Goal: Task Accomplishment & Management: Manage account settings

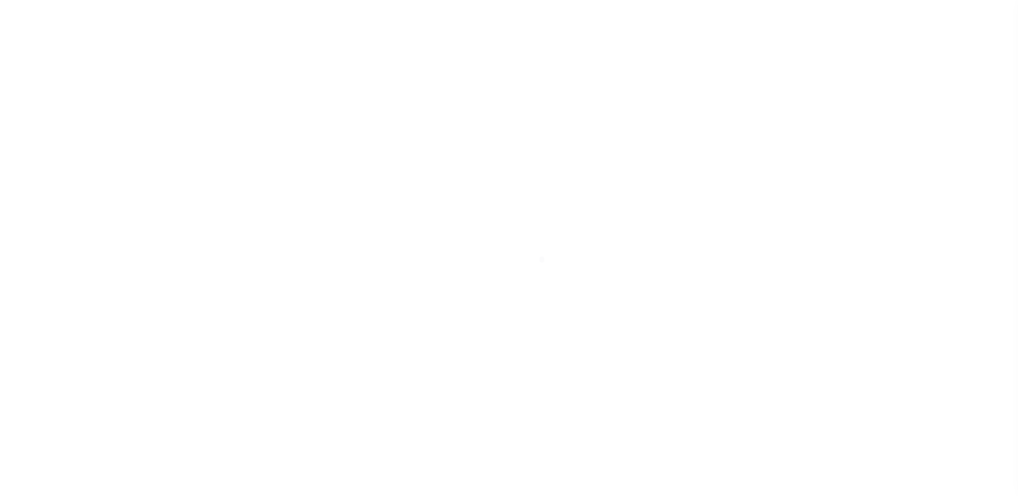
scroll to position [161, 0]
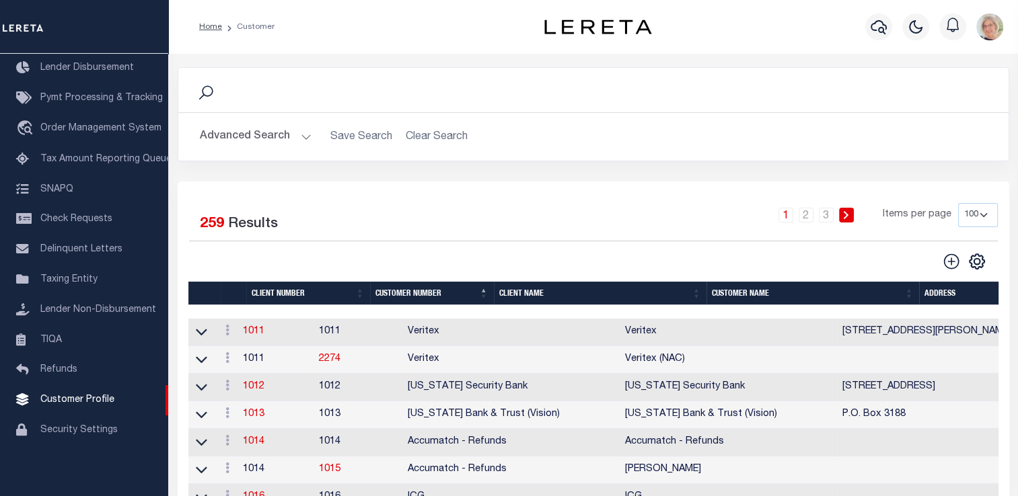
click at [525, 289] on th "Client Name" at bounding box center [600, 294] width 213 height 24
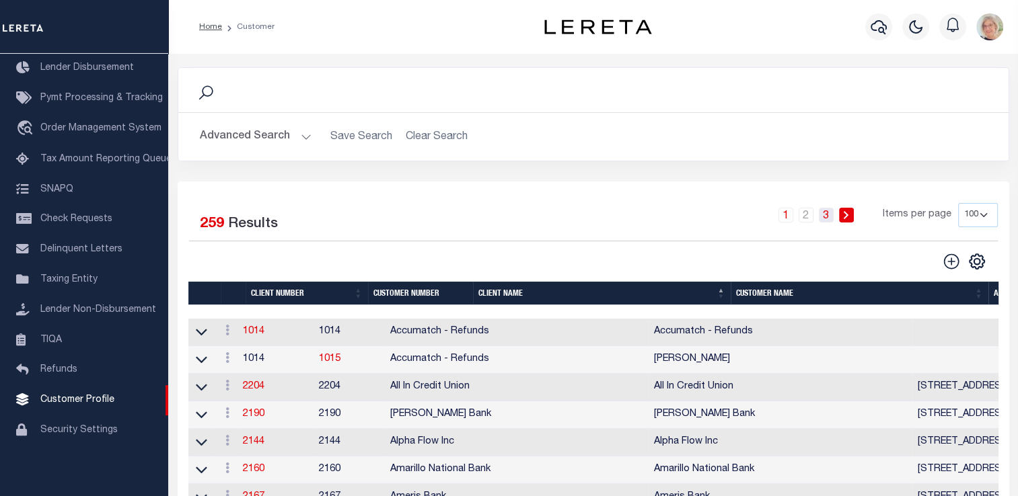
click at [828, 217] on link "3" at bounding box center [826, 215] width 15 height 15
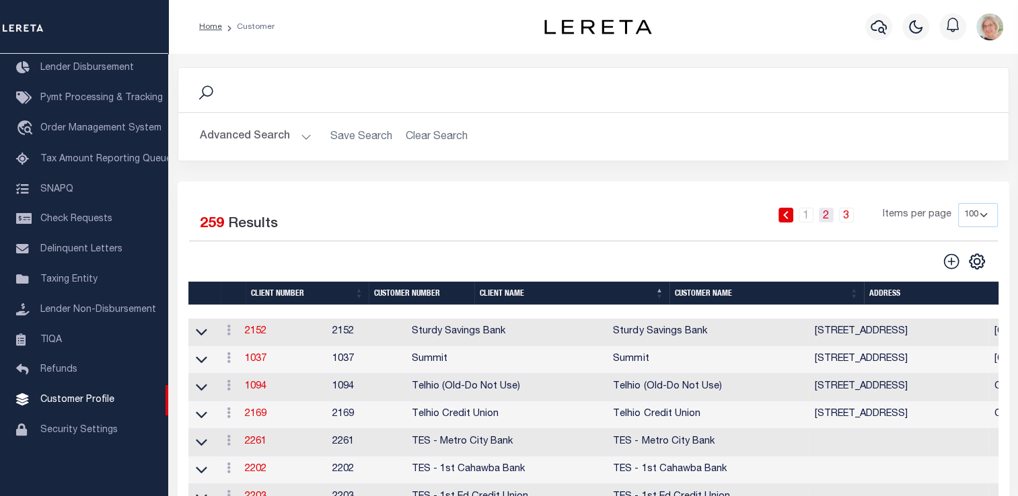
click at [826, 218] on link "2" at bounding box center [826, 215] width 15 height 15
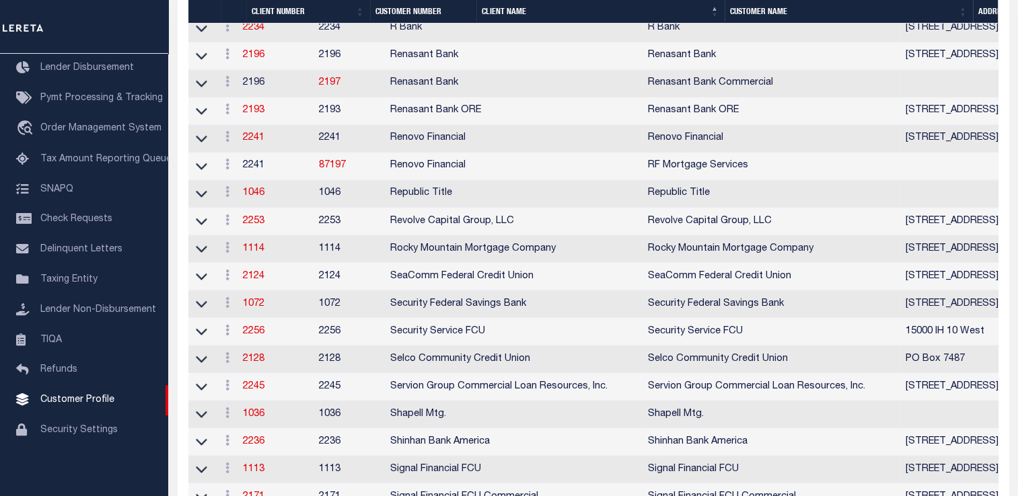
scroll to position [2225, 0]
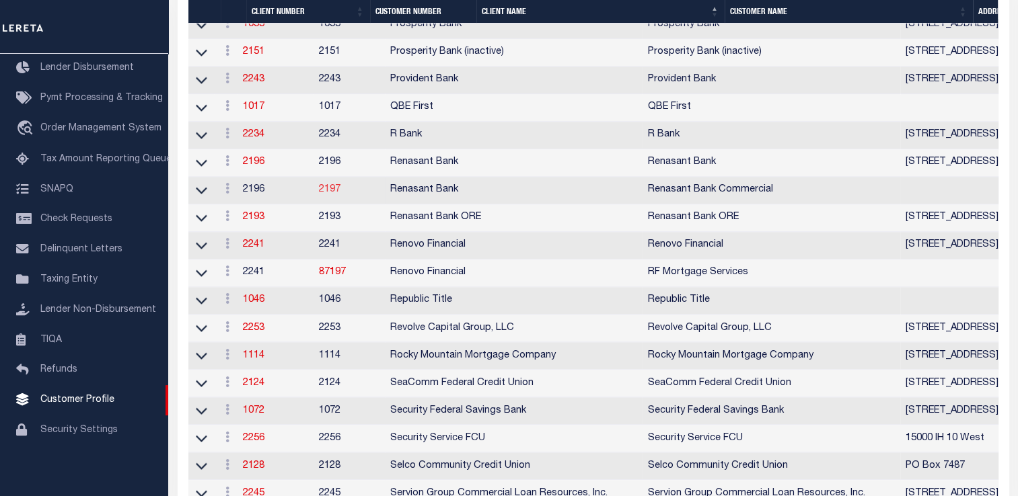
click at [340, 194] on link "2197" at bounding box center [330, 189] width 22 height 9
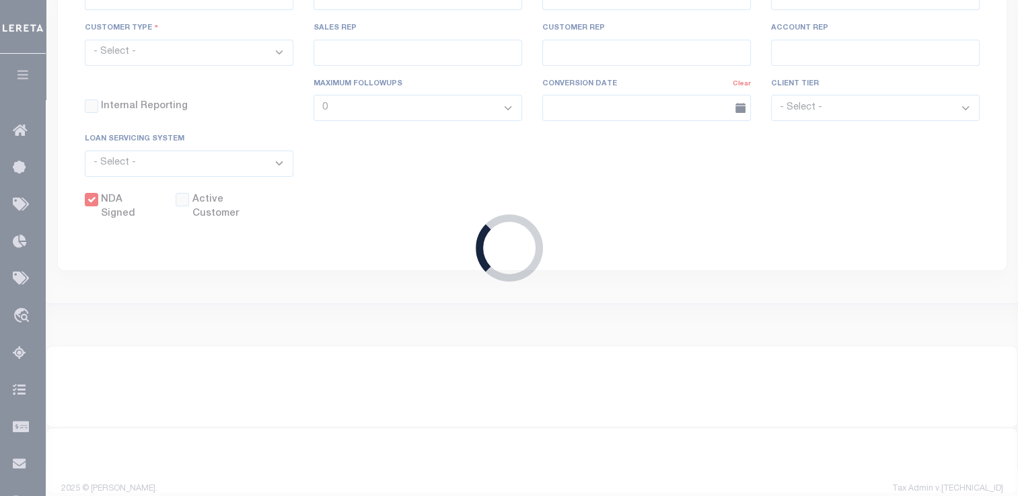
select select "2196"
type input "Renasant Bank"
type input "2197"
type input "Renasant Bank Commercial"
type input "Amy"
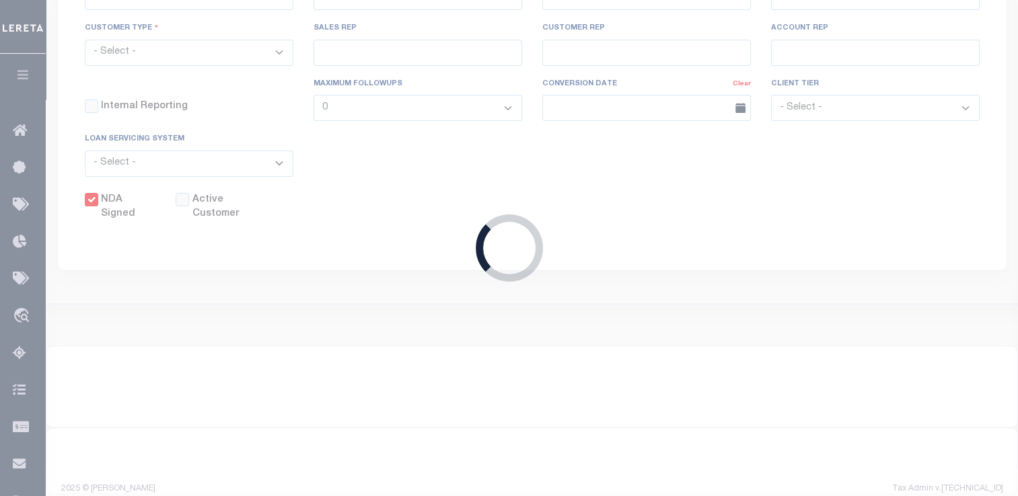
type input "Lindley"
type input "John Short"
type input "[PERSON_NAME]"
type input "Tony Targhetta"
checkbox input "true"
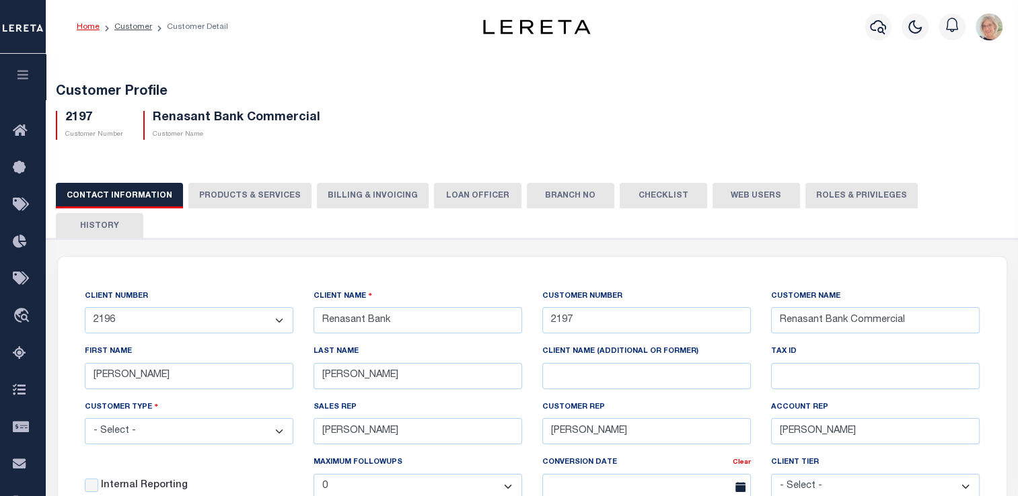
click at [737, 196] on button "Web Users" at bounding box center [755, 196] width 87 height 26
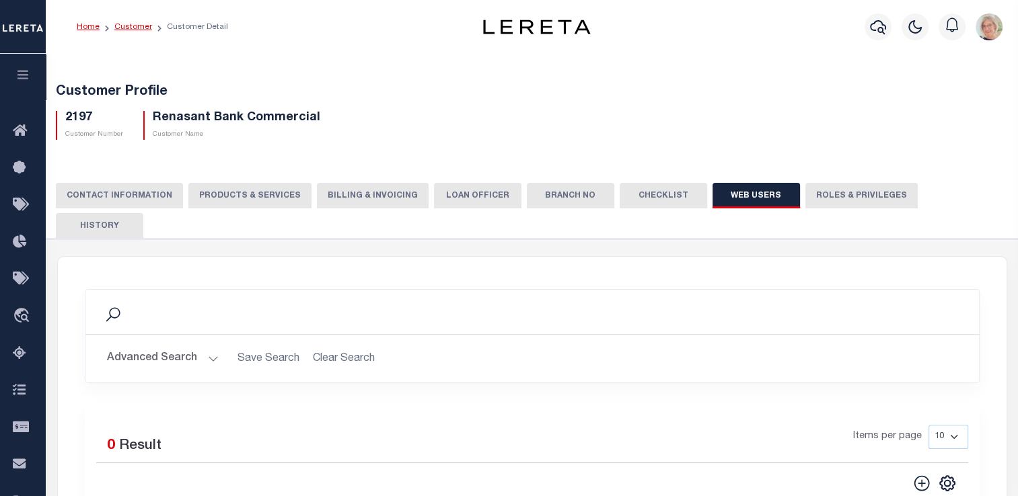
click at [130, 25] on link "Customer" at bounding box center [133, 27] width 38 height 8
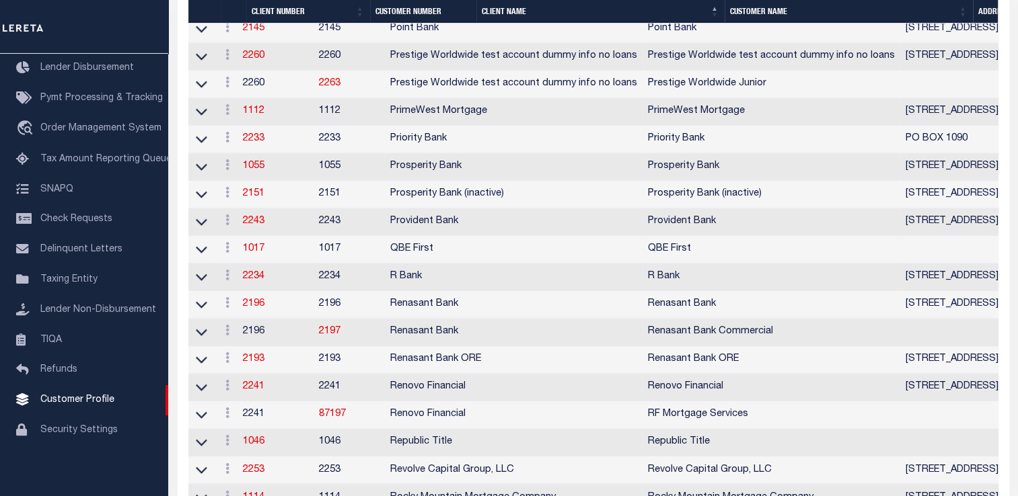
scroll to position [2085, 0]
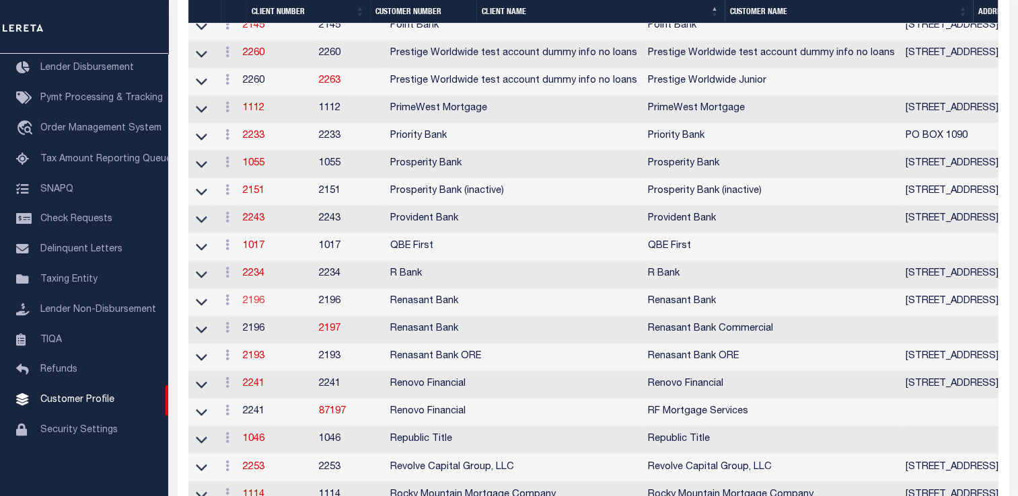
click at [261, 306] on link "2196" at bounding box center [254, 301] width 22 height 9
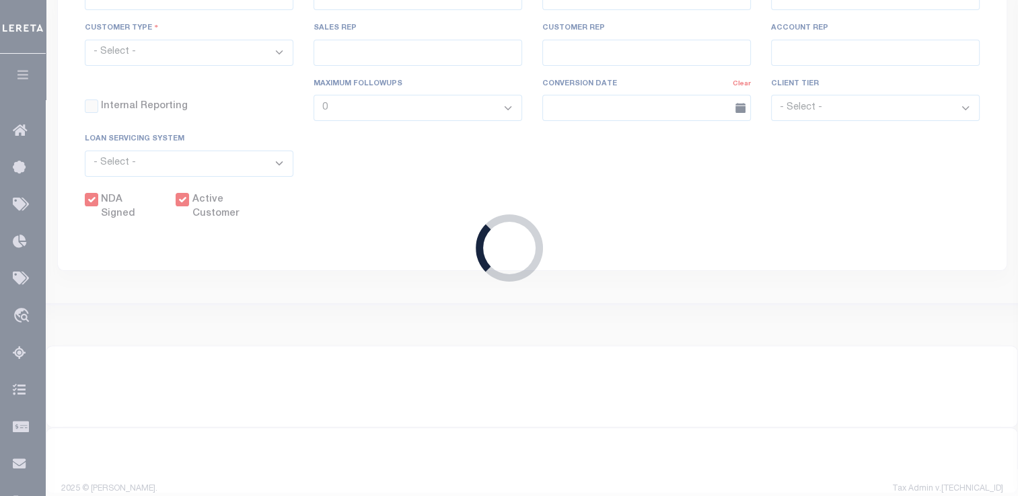
select select
type input "Renasant Bank"
type input "2196"
type input "Renasant Bank"
type input "Amy"
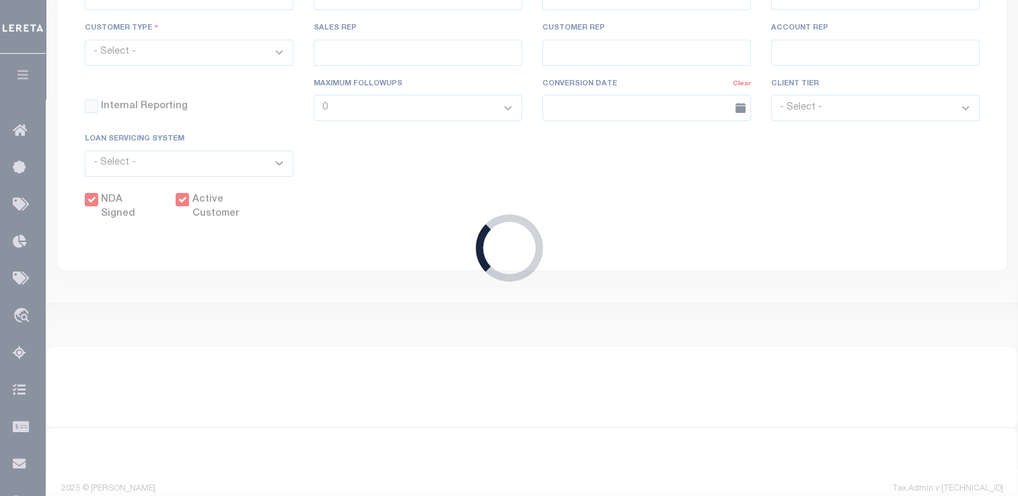
type input "Lindley"
select select "Mixed Portfolio"
type input "John Short"
type input "[PERSON_NAME]"
type input "Tony Targhetta"
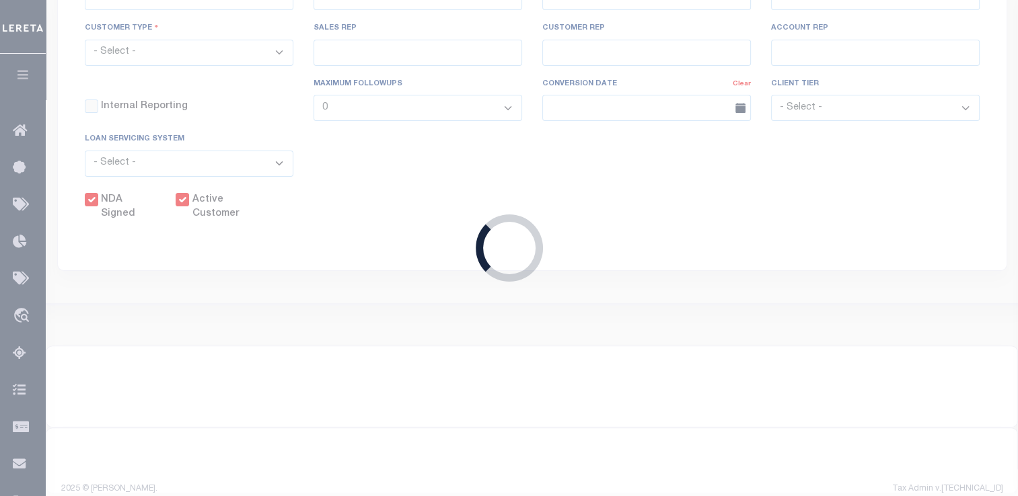
checkbox input "true"
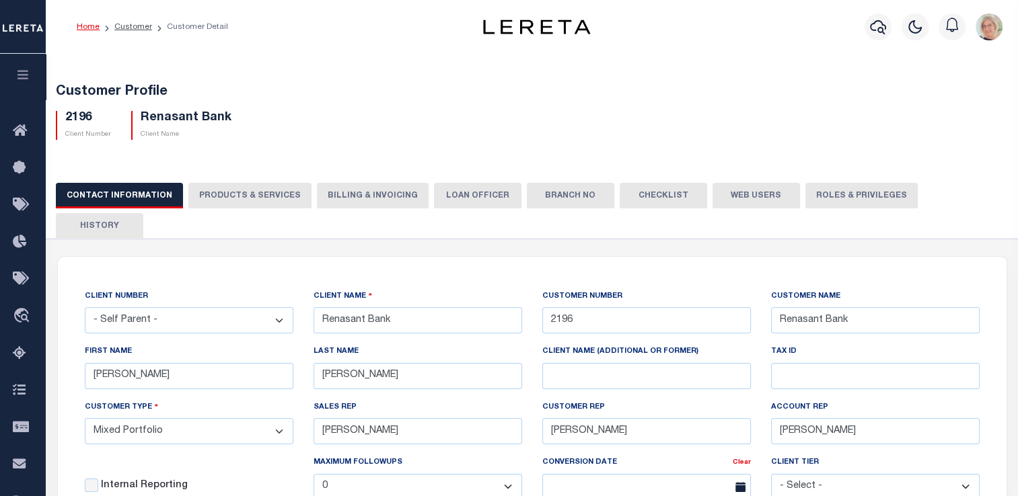
click at [743, 200] on button "Web Users" at bounding box center [755, 196] width 87 height 26
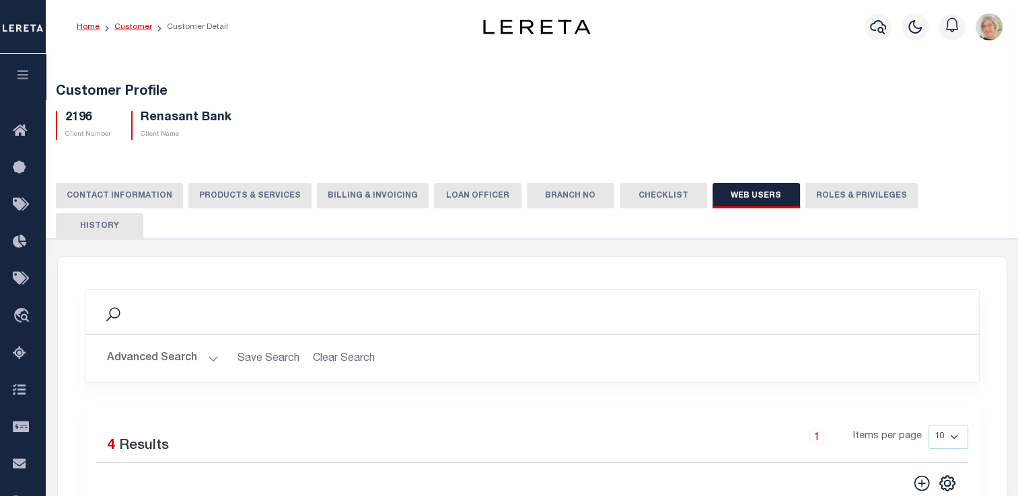
click at [133, 26] on link "Customer" at bounding box center [133, 27] width 38 height 8
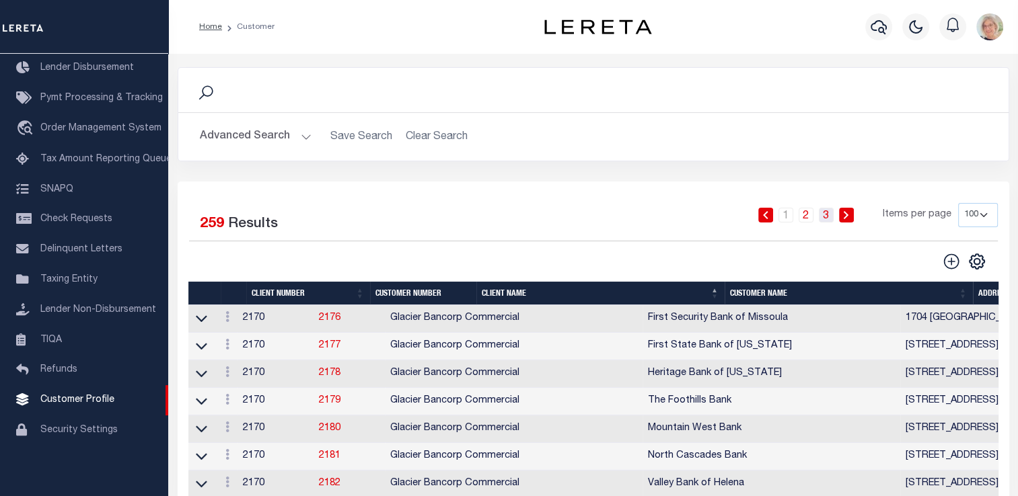
click at [832, 217] on link "3" at bounding box center [826, 215] width 15 height 15
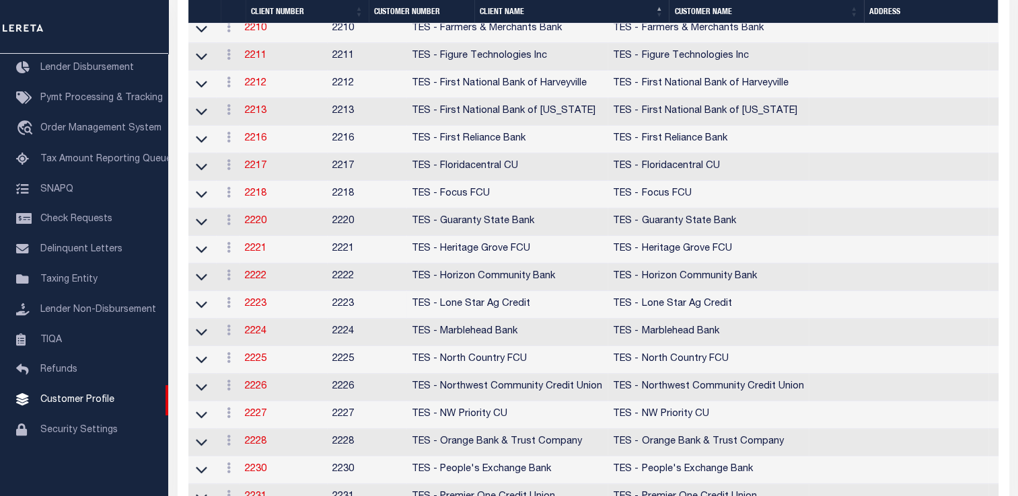
scroll to position [942, 0]
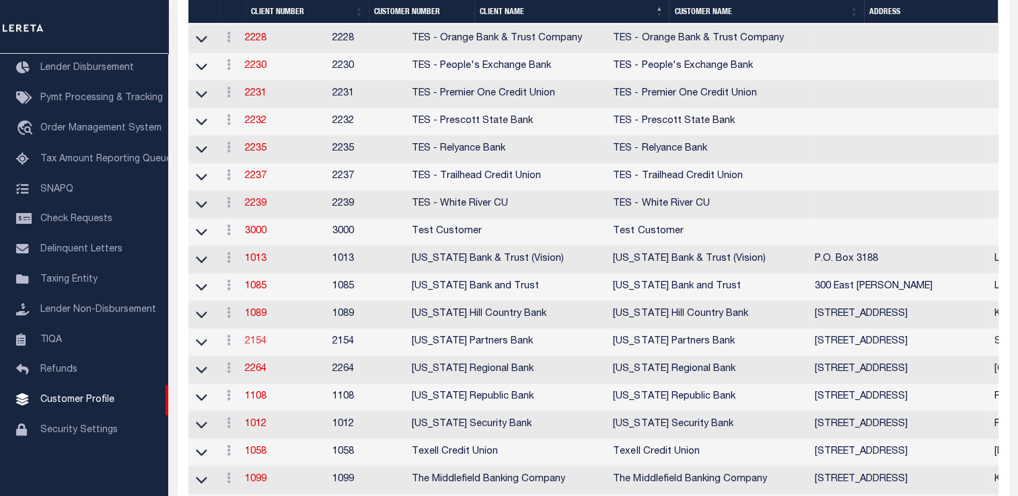
click at [254, 346] on link "2154" at bounding box center [256, 341] width 22 height 9
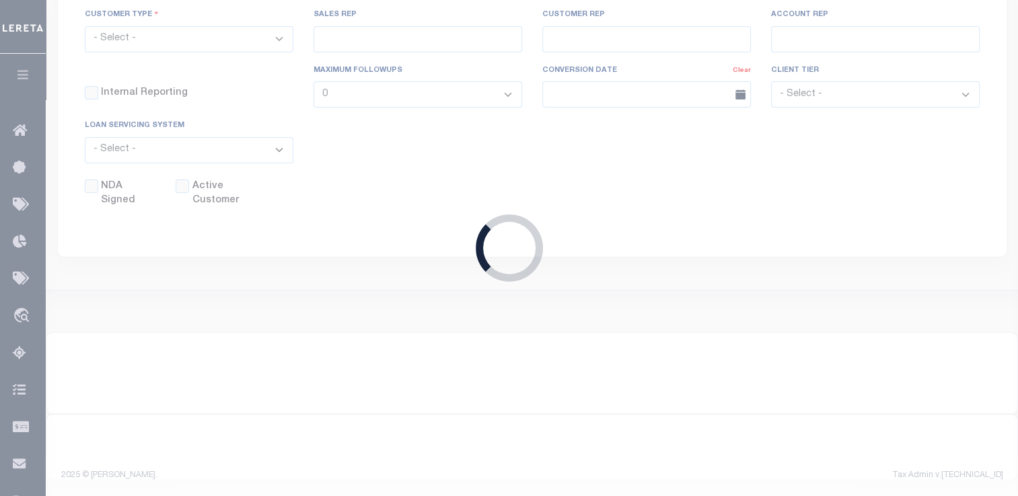
scroll to position [379, 0]
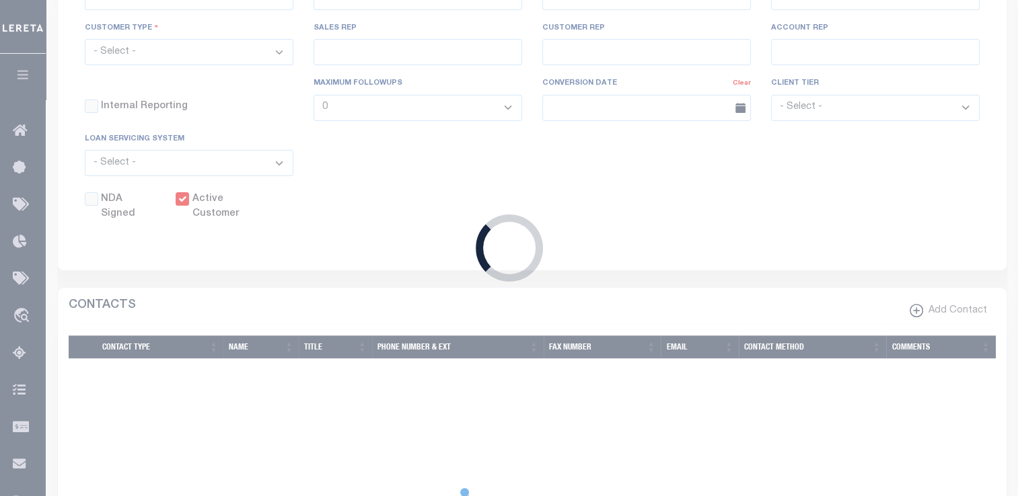
select select
type input "[US_STATE] Partners Bank"
type input "2154"
type input "[US_STATE] Partners Bank"
type input "Natasha"
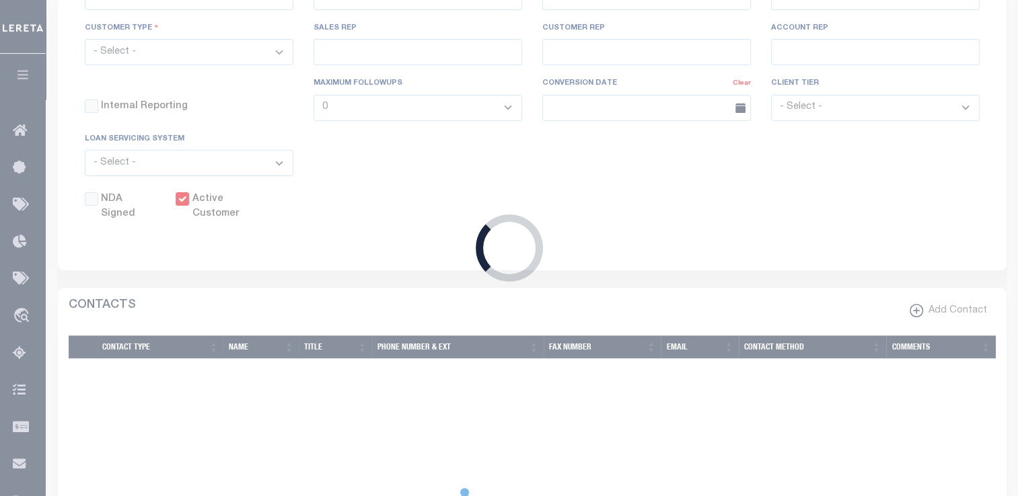
type input "Castillo"
select select "Mixed Portfolio"
type input "Keith Armstrong"
type input "[PERSON_NAME]"
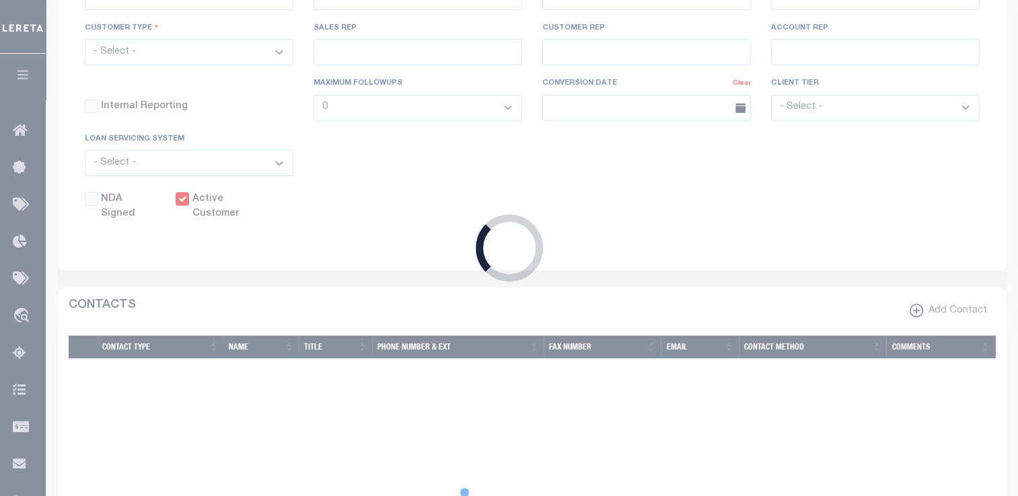
checkbox input "true"
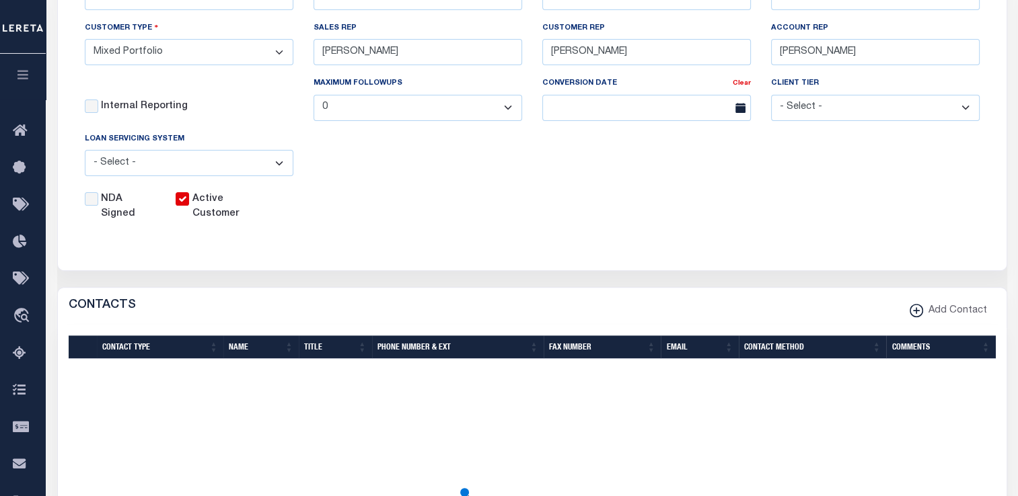
scroll to position [0, 0]
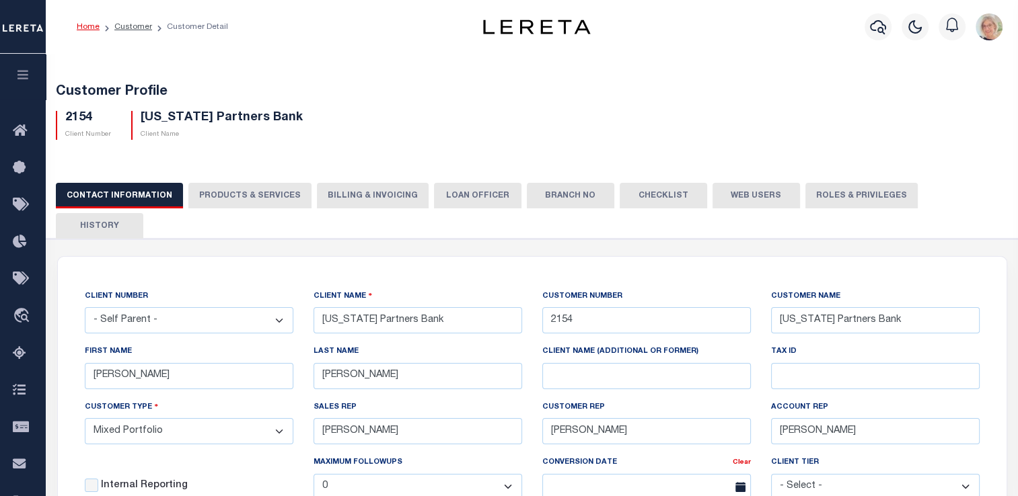
click at [452, 194] on button "LOAN OFFICER" at bounding box center [477, 196] width 87 height 26
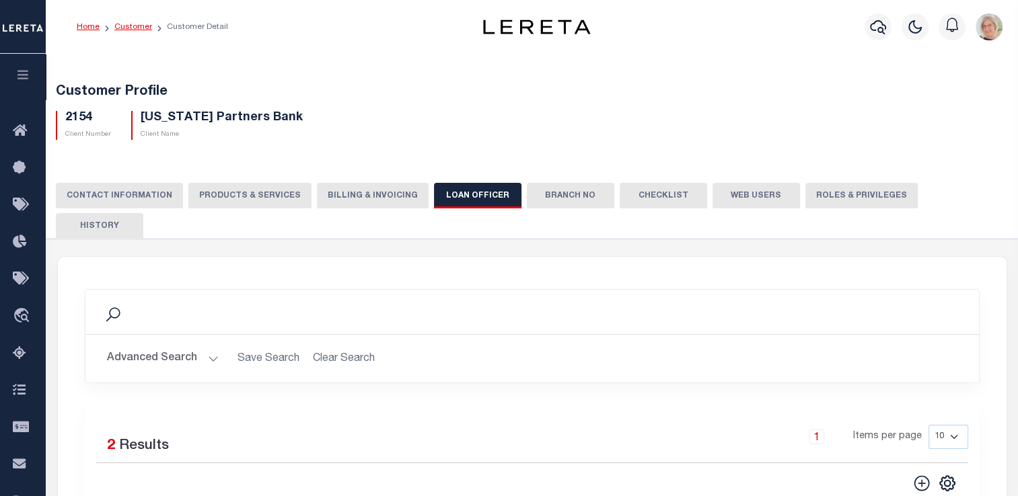
click at [135, 26] on link "Customer" at bounding box center [133, 27] width 38 height 8
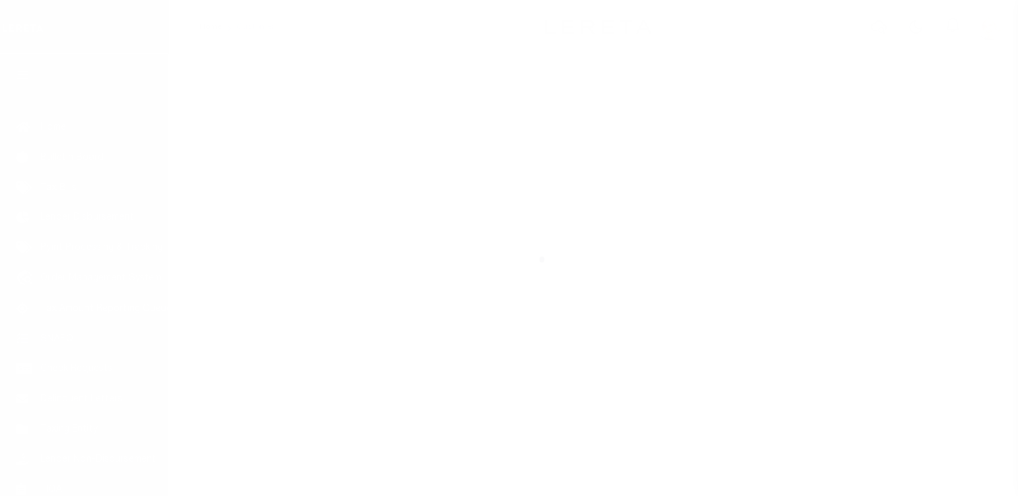
scroll to position [161, 0]
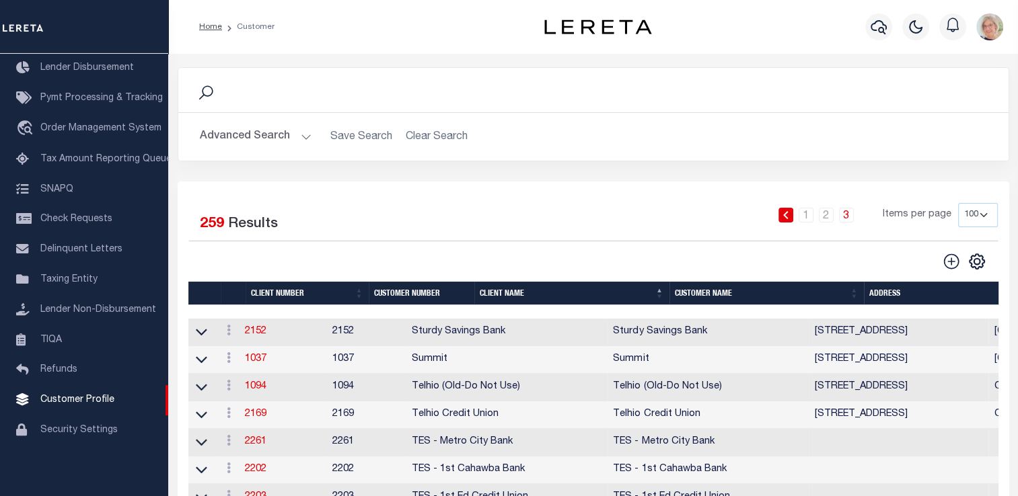
click at [536, 297] on th "Client Name" at bounding box center [571, 294] width 194 height 24
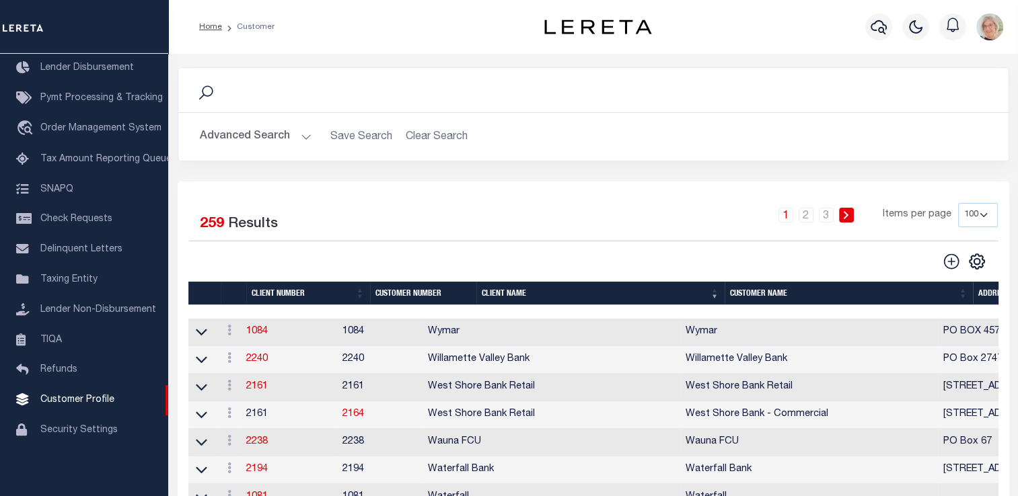
click at [791, 220] on link "1" at bounding box center [785, 215] width 15 height 15
click at [826, 217] on link "3" at bounding box center [826, 215] width 15 height 15
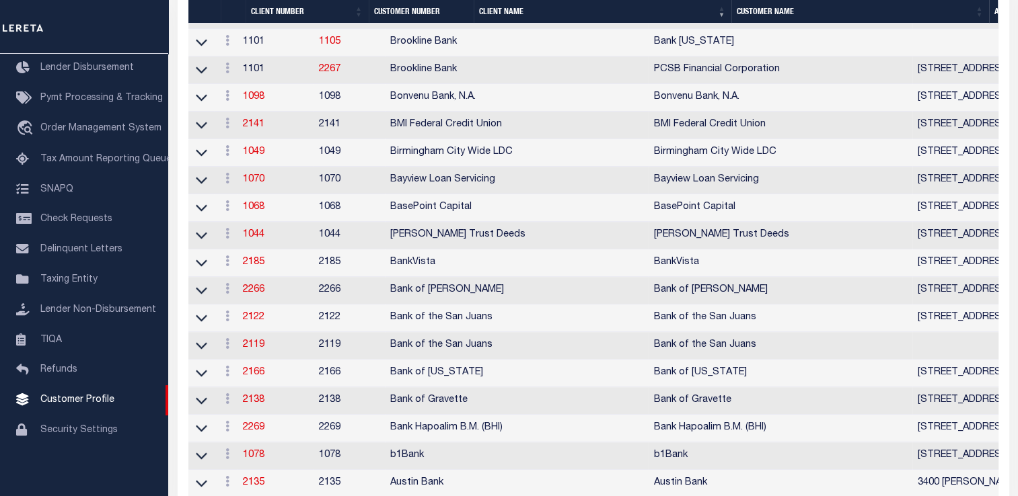
scroll to position [1211, 0]
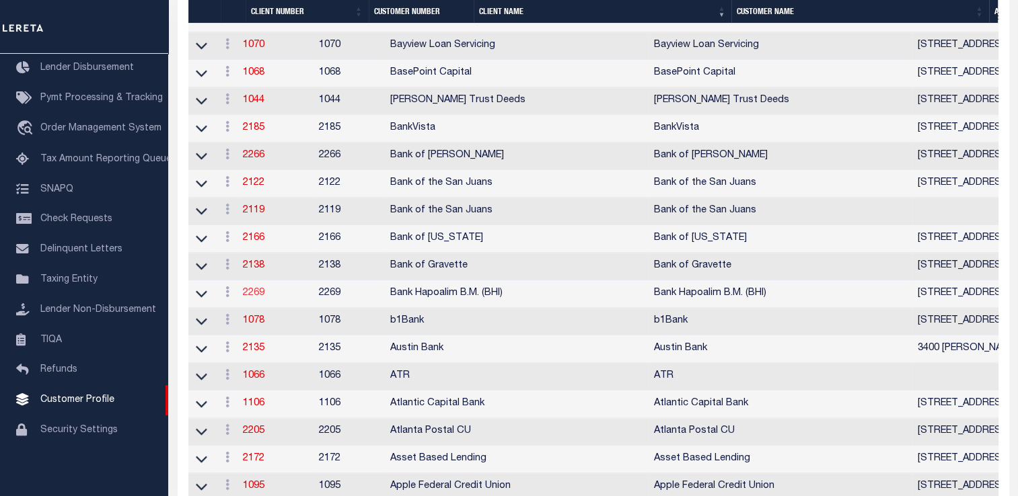
click at [254, 298] on link "2269" at bounding box center [254, 293] width 22 height 9
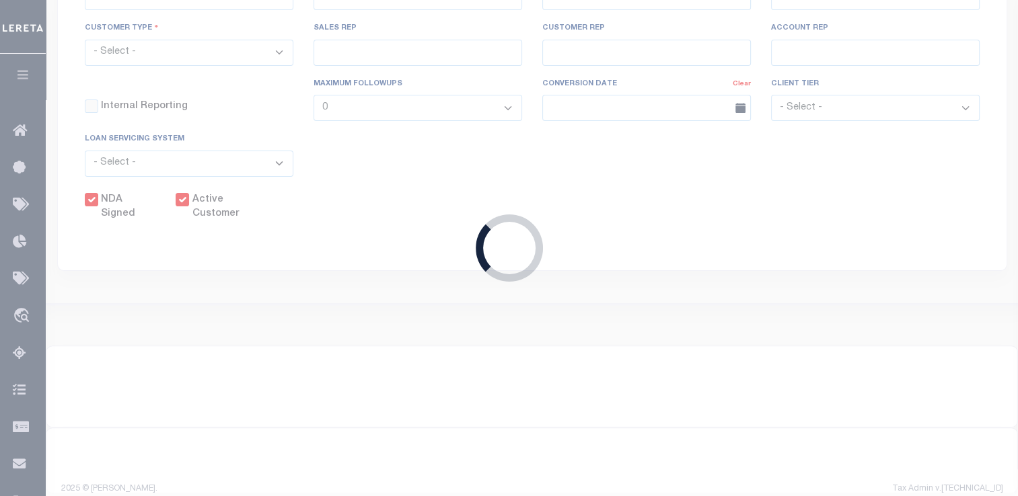
select select
type input "Bank Hapoalim B.M. (BHI)"
type input "2269"
type input "Bank Hapoalim B.M. (BHI)"
select select "Commercial"
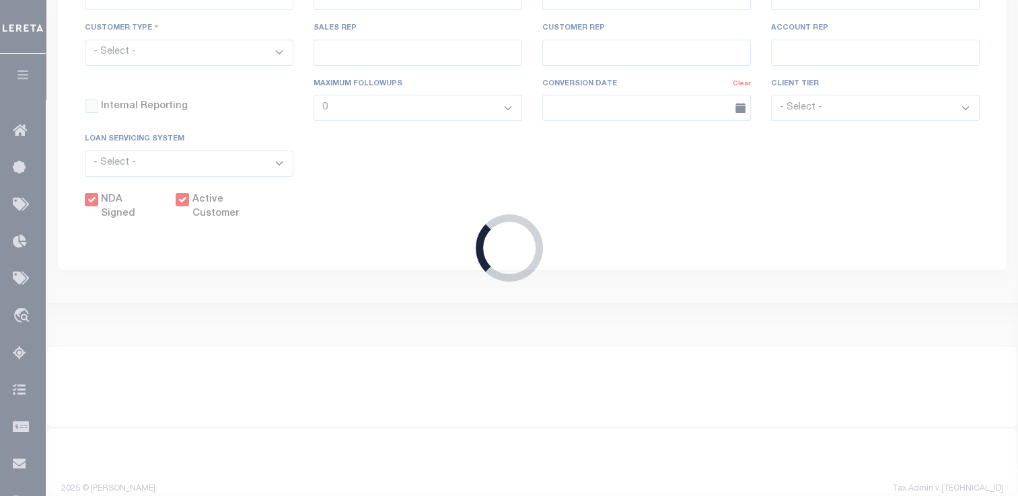
type input "[PERSON_NAME]"
checkbox input "true"
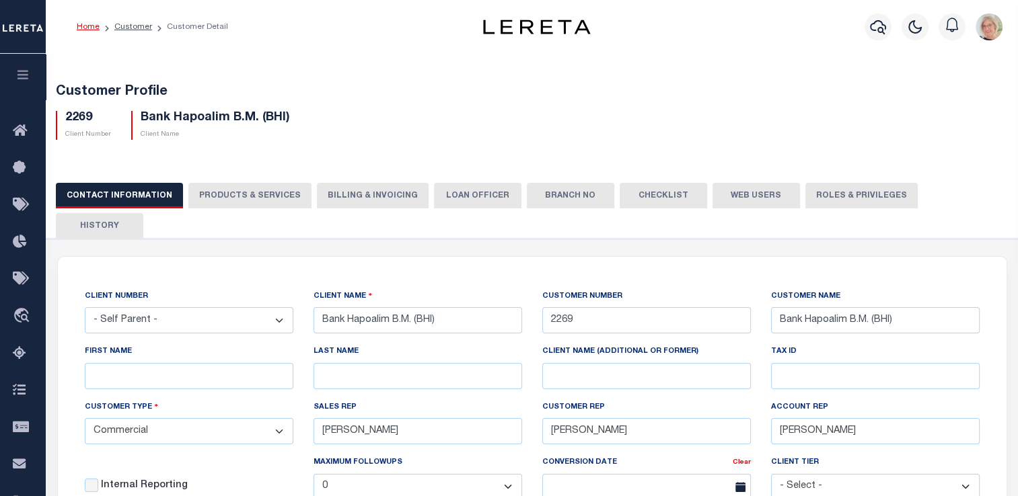
click at [747, 198] on button "Web Users" at bounding box center [755, 196] width 87 height 26
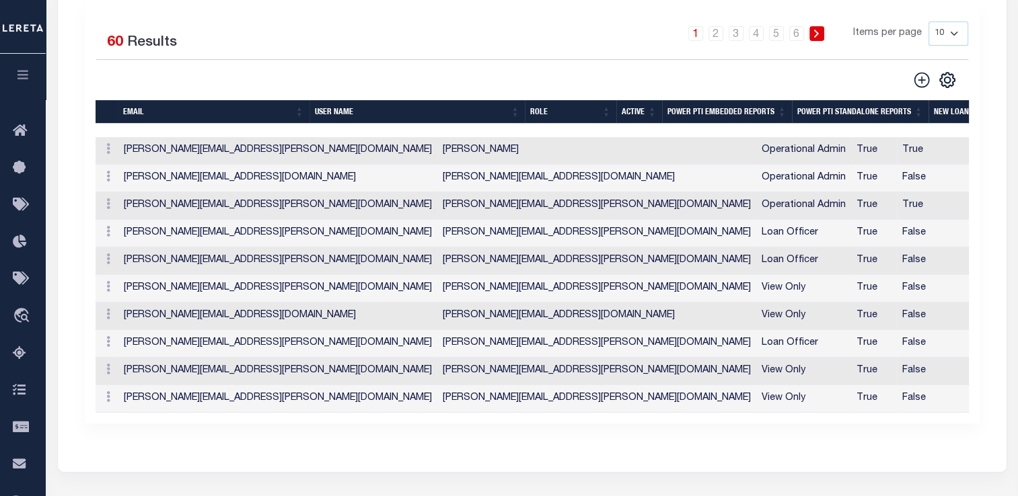
scroll to position [336, 0]
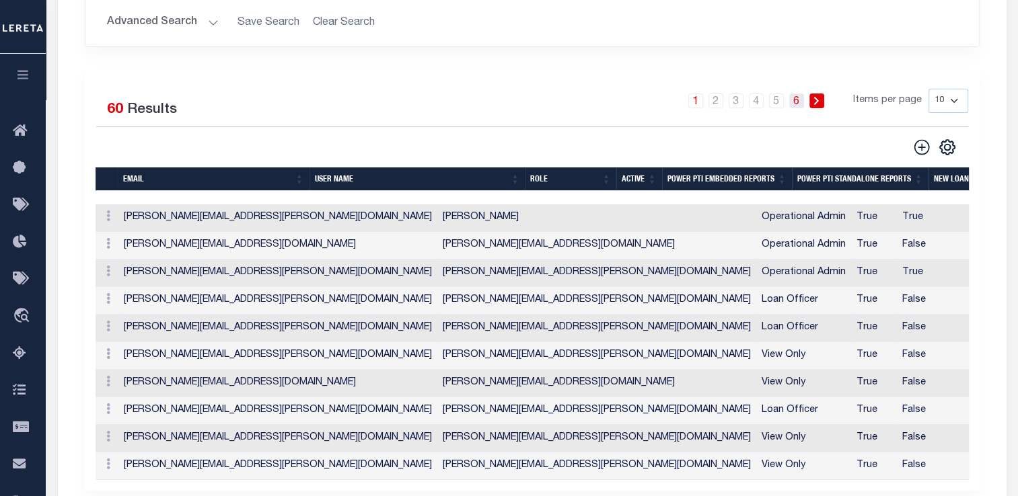
click at [797, 94] on link "6" at bounding box center [796, 101] width 15 height 15
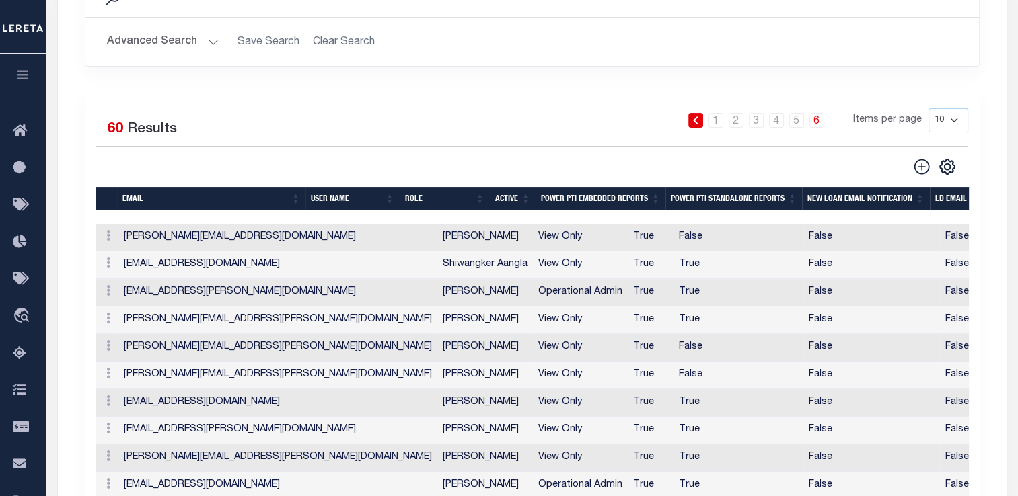
scroll to position [311, 0]
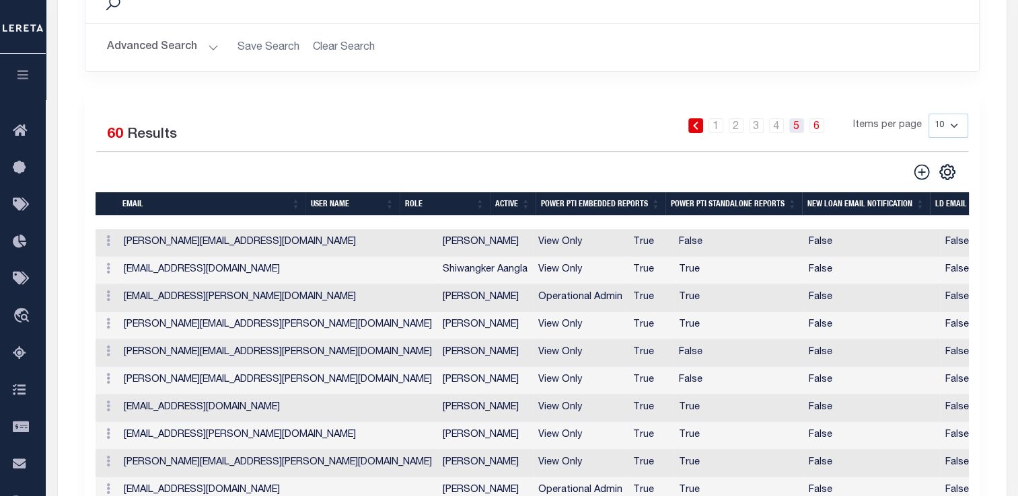
click at [802, 118] on link "5" at bounding box center [796, 125] width 15 height 15
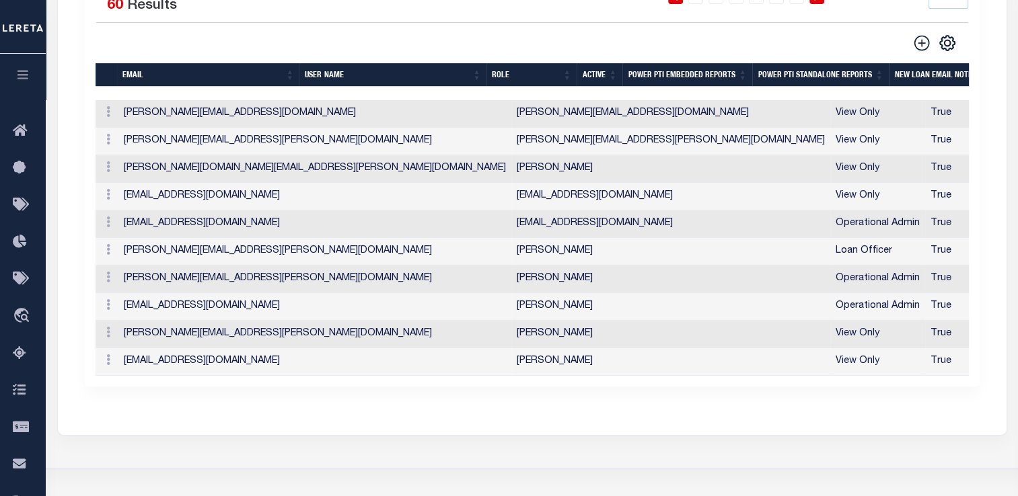
scroll to position [446, 0]
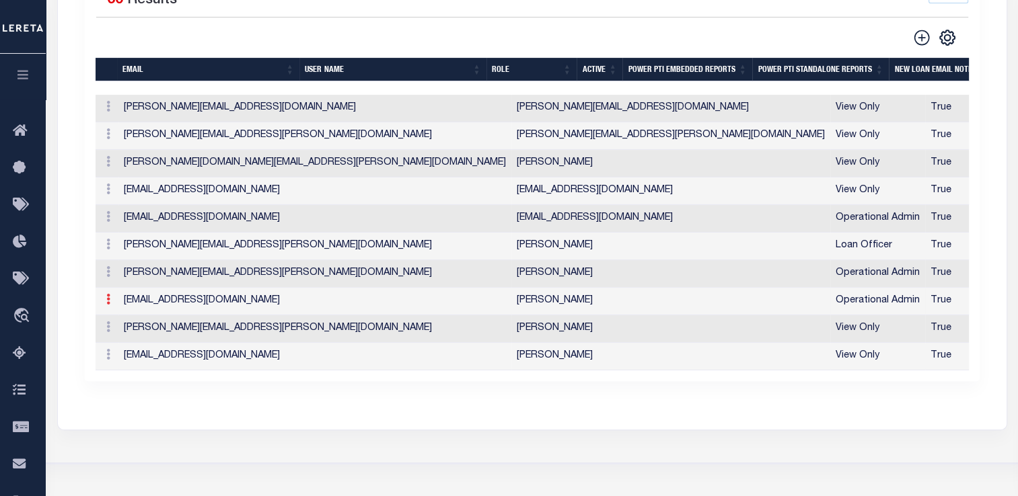
click at [108, 294] on icon at bounding box center [108, 299] width 4 height 11
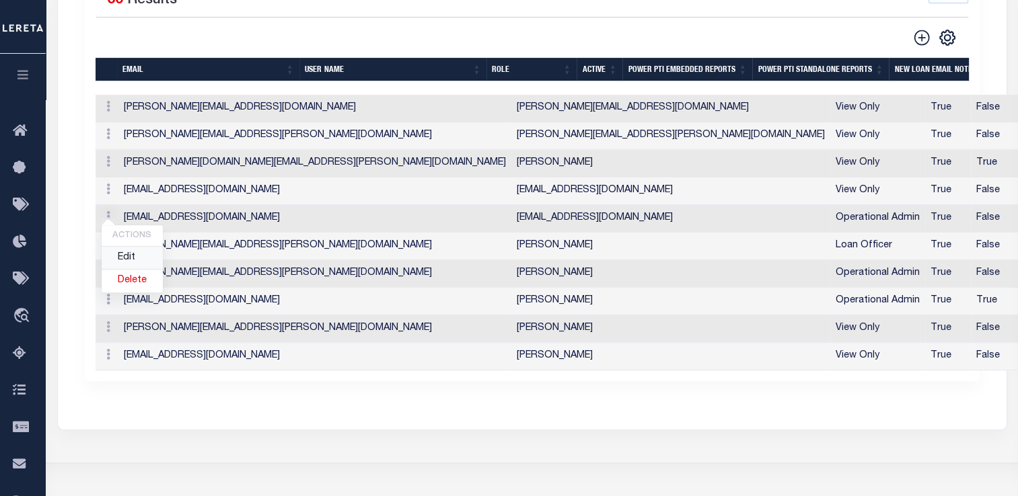
click at [138, 247] on link "Edit" at bounding box center [132, 258] width 61 height 22
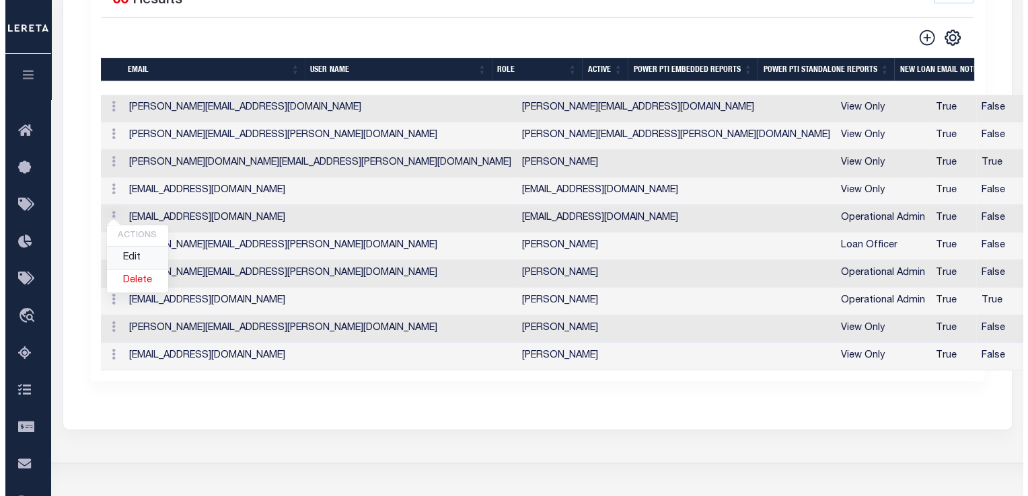
scroll to position [444, 0]
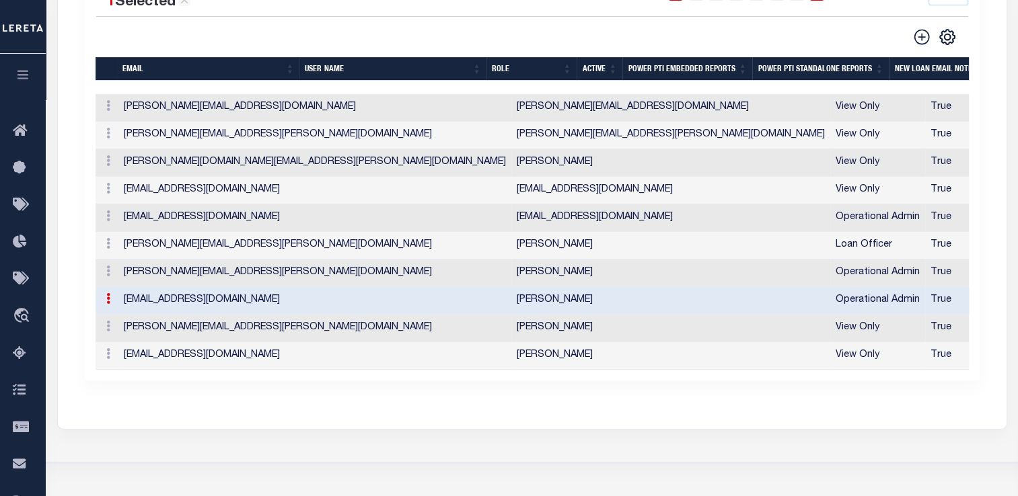
type input "[EMAIL_ADDRESS][DOMAIN_NAME]"
type input "[PERSON_NAME]"
checkbox input "true"
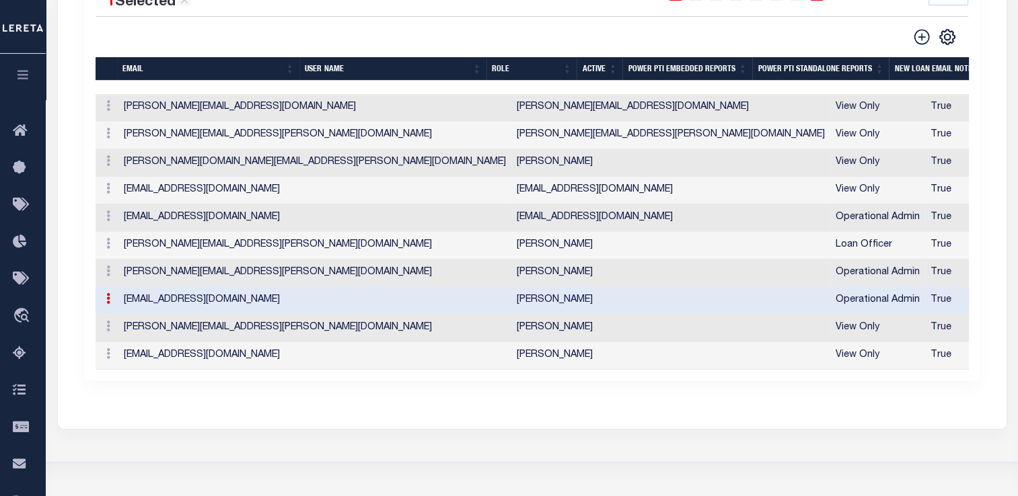
checkbox input "true"
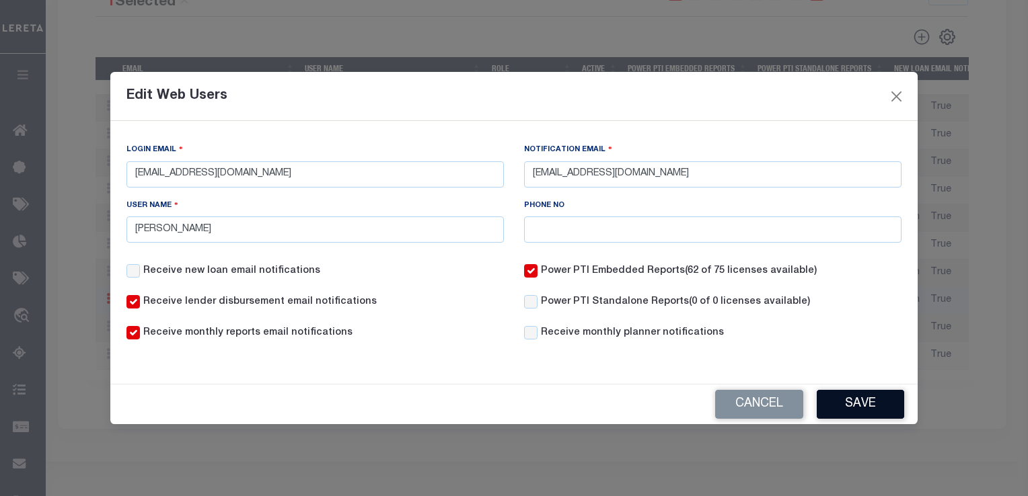
click at [850, 406] on button "Save" at bounding box center [860, 404] width 87 height 29
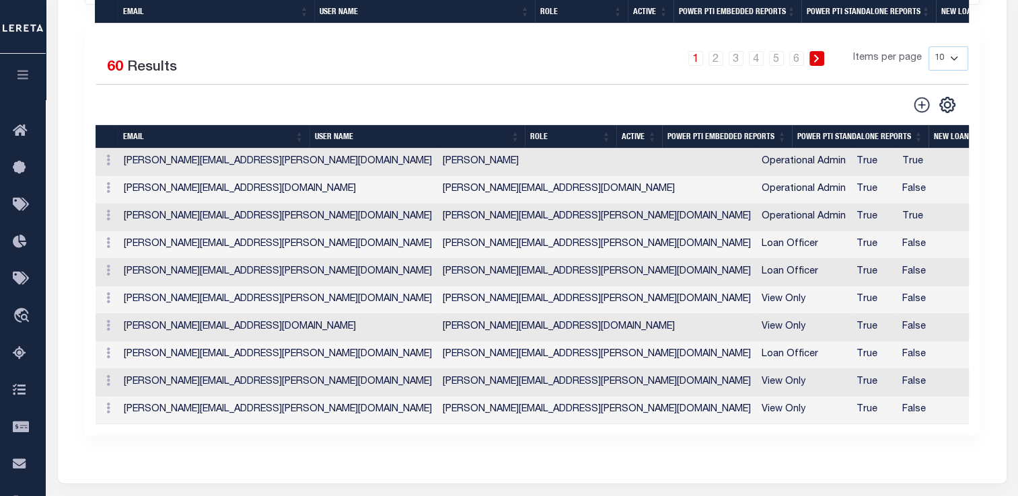
scroll to position [110, 0]
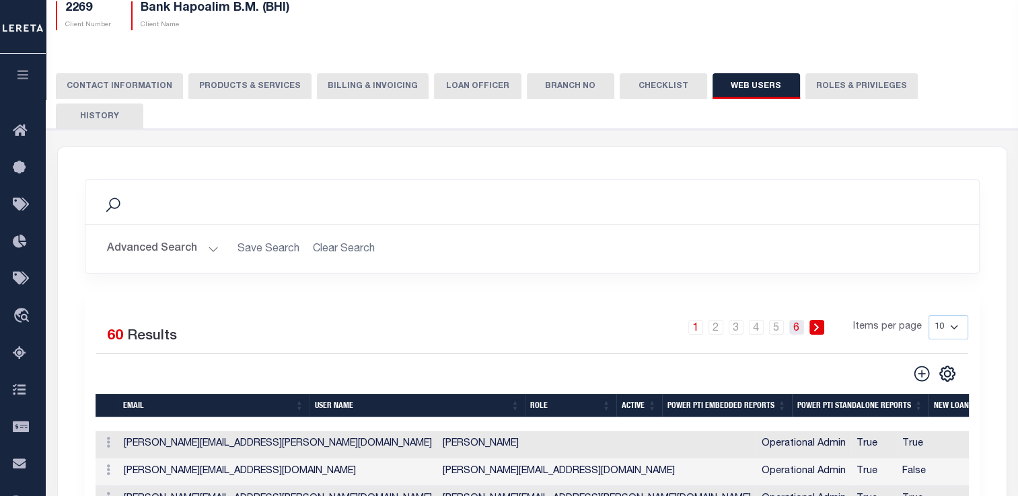
click at [795, 320] on link "6" at bounding box center [796, 327] width 15 height 15
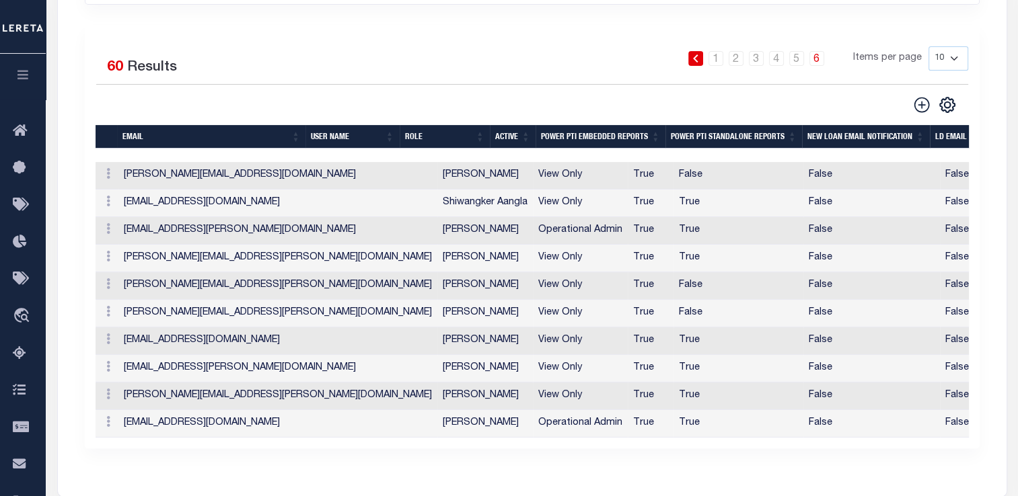
scroll to position [311, 0]
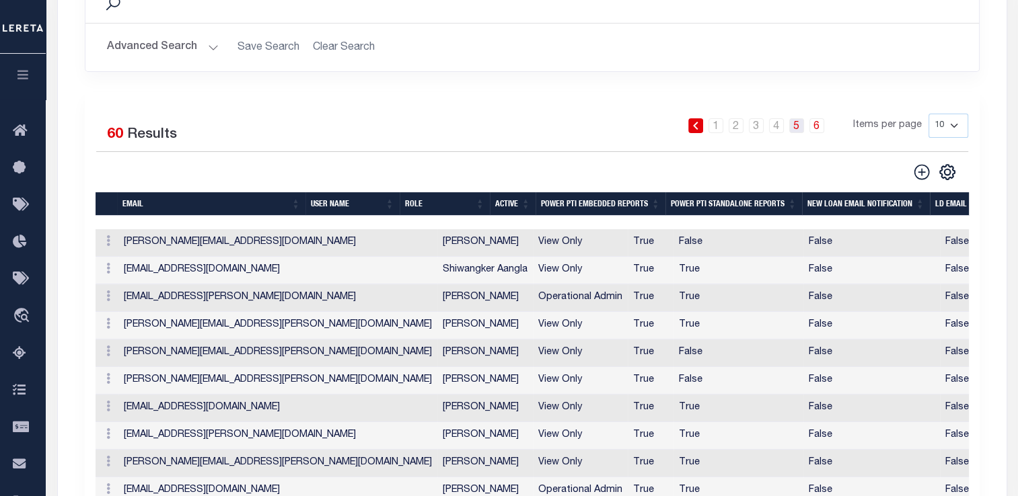
click at [799, 118] on link "5" at bounding box center [796, 125] width 15 height 15
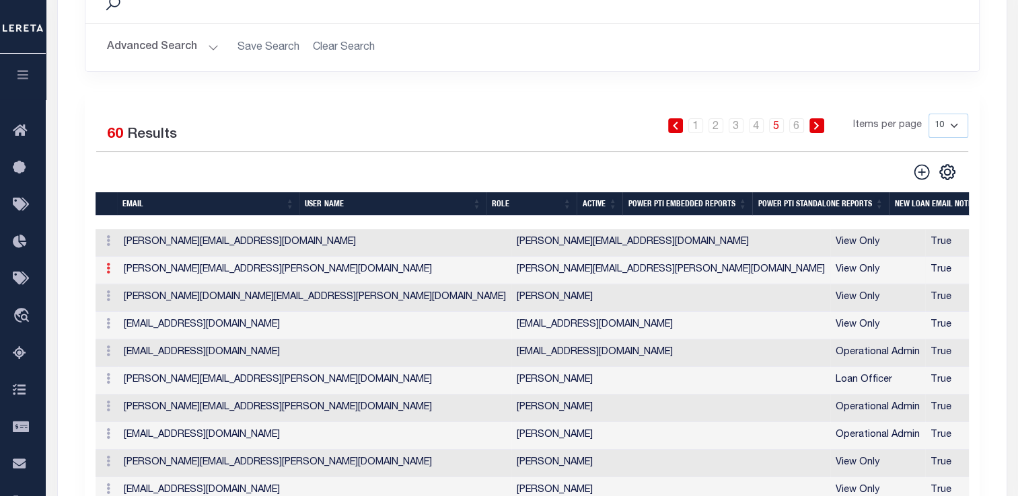
click at [108, 263] on icon at bounding box center [108, 268] width 4 height 11
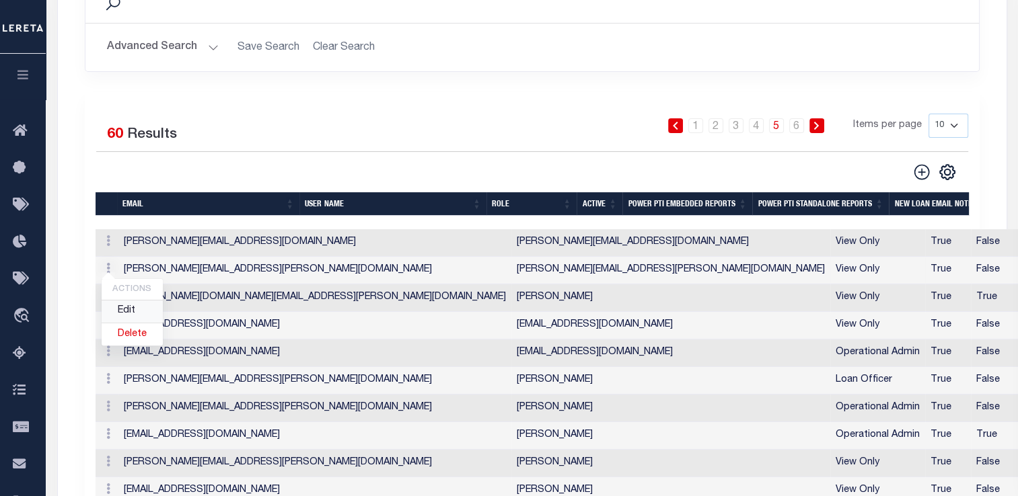
click at [129, 301] on link "Edit" at bounding box center [132, 312] width 61 height 22
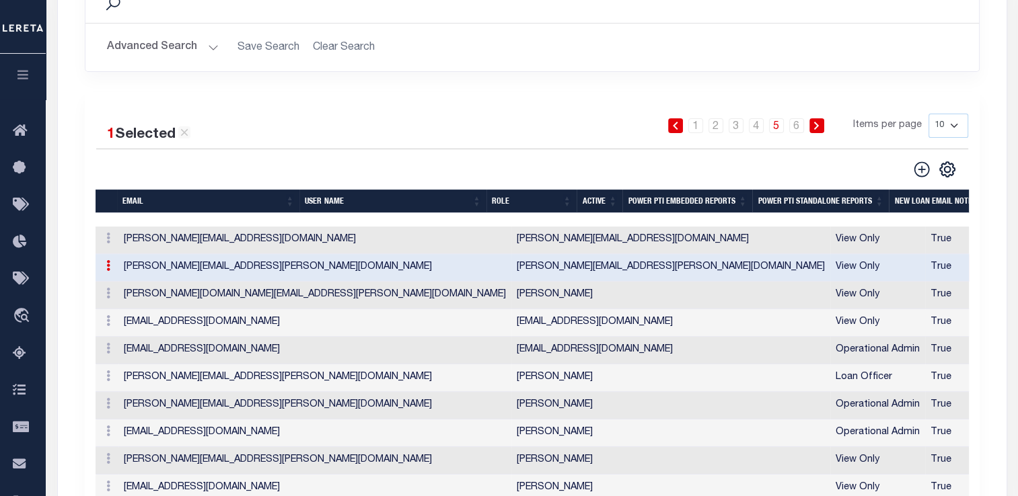
type input "[PERSON_NAME][EMAIL_ADDRESS][PERSON_NAME][DOMAIN_NAME]"
type input "[EMAIL_ADDRESS][DOMAIN_NAME]"
type input "[PERSON_NAME][EMAIL_ADDRESS][PERSON_NAME][DOMAIN_NAME]"
checkbox input "false"
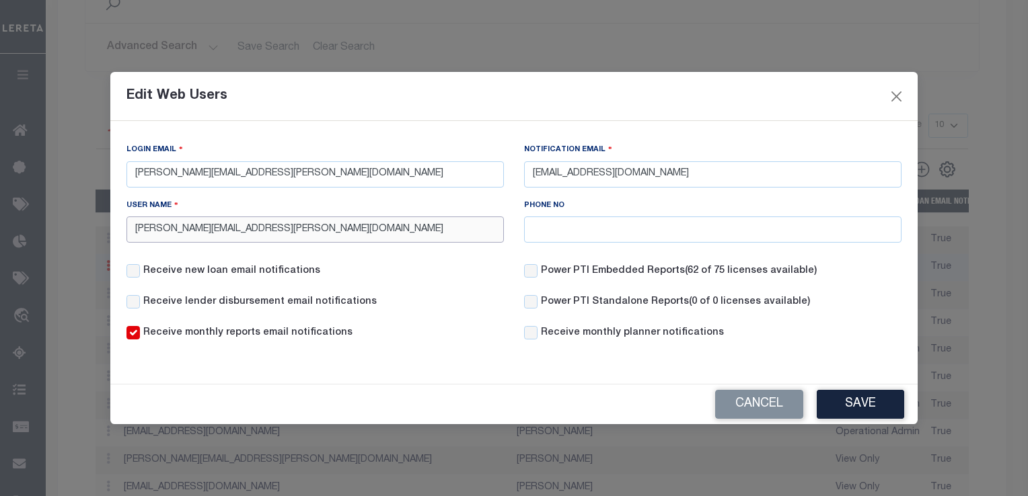
click at [321, 237] on input "[PERSON_NAME][EMAIL_ADDRESS][PERSON_NAME][DOMAIN_NAME]" at bounding box center [314, 230] width 377 height 26
type input "[PERSON_NAME].[PERSON_NAME]@accumatchcustome"
click at [781, 406] on button "Cancel" at bounding box center [759, 404] width 88 height 29
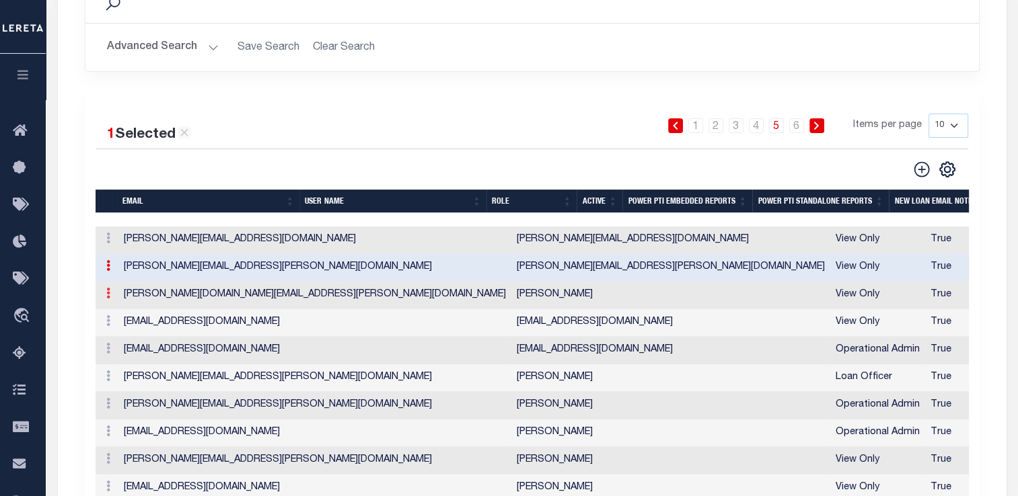
click at [107, 288] on icon at bounding box center [108, 293] width 4 height 11
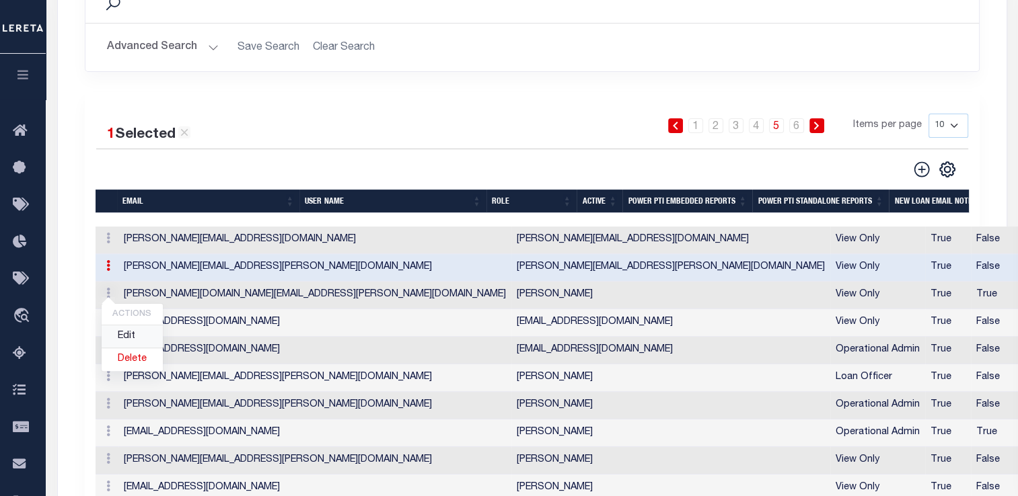
click at [120, 326] on link "Edit" at bounding box center [132, 337] width 61 height 22
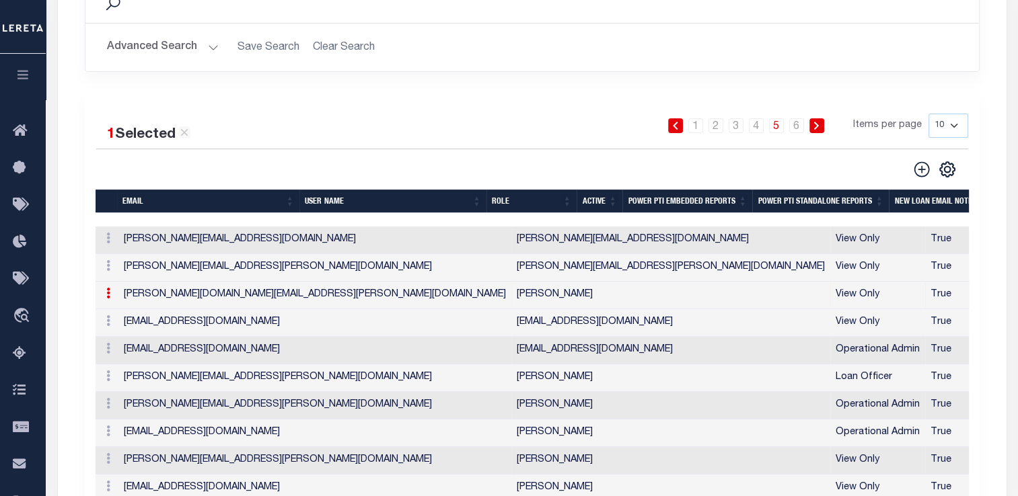
type input "[PERSON_NAME][DOMAIN_NAME][EMAIL_ADDRESS][PERSON_NAME][DOMAIN_NAME]"
type input "[EMAIL_ADDRESS][DOMAIN_NAME]"
type input "[PERSON_NAME]"
checkbox input "true"
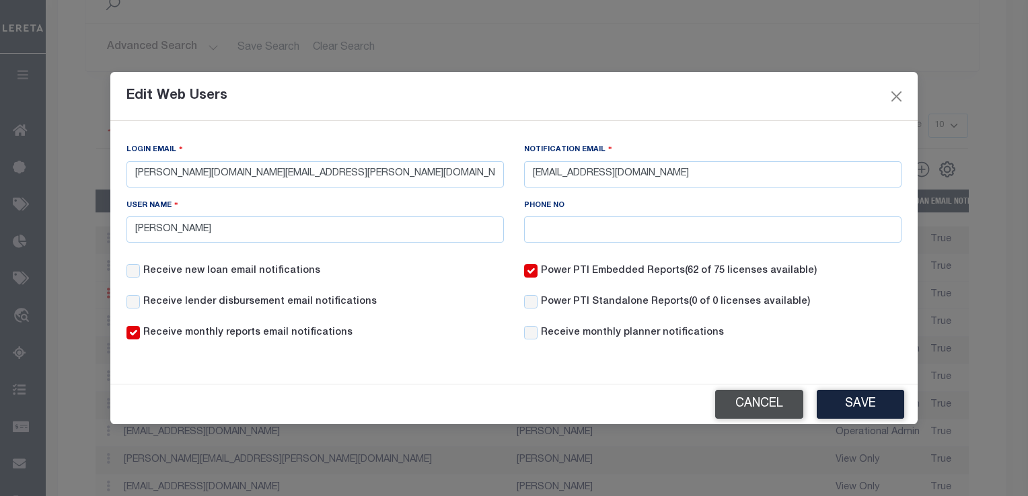
click at [764, 415] on button "Cancel" at bounding box center [759, 404] width 88 height 29
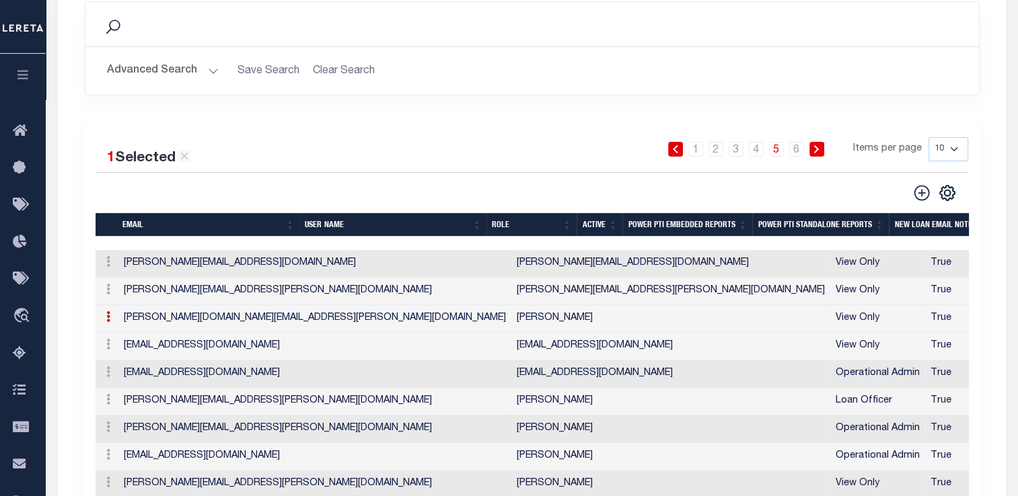
scroll to position [244, 0]
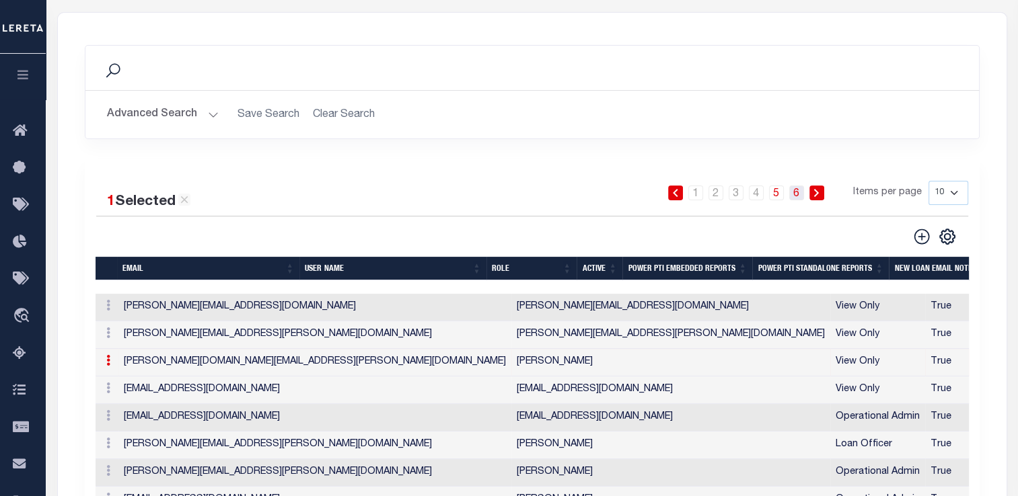
click at [799, 186] on link "6" at bounding box center [796, 193] width 15 height 15
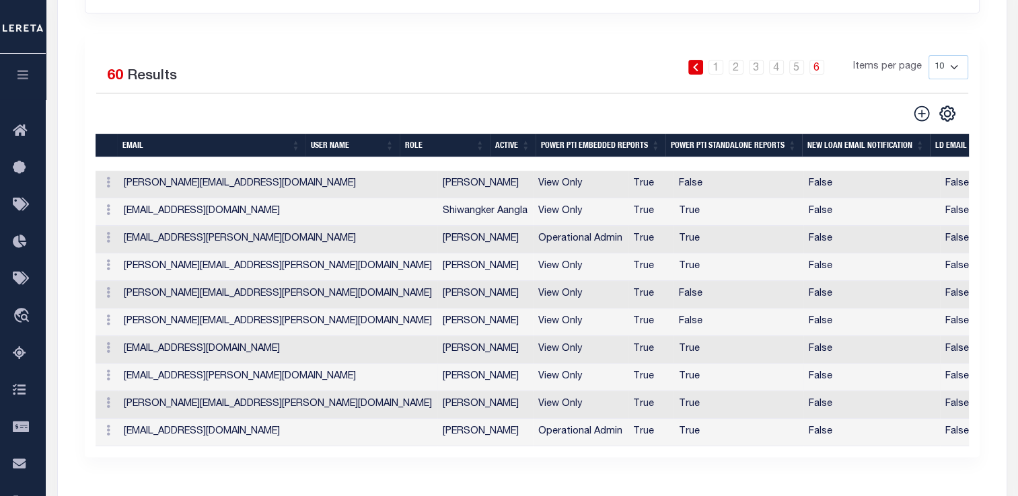
scroll to position [379, 0]
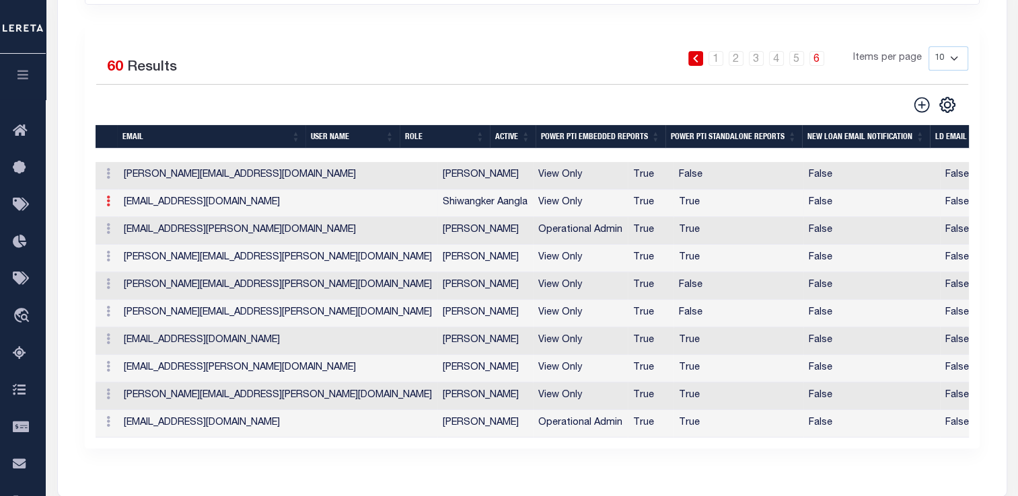
click at [106, 196] on icon at bounding box center [108, 201] width 4 height 11
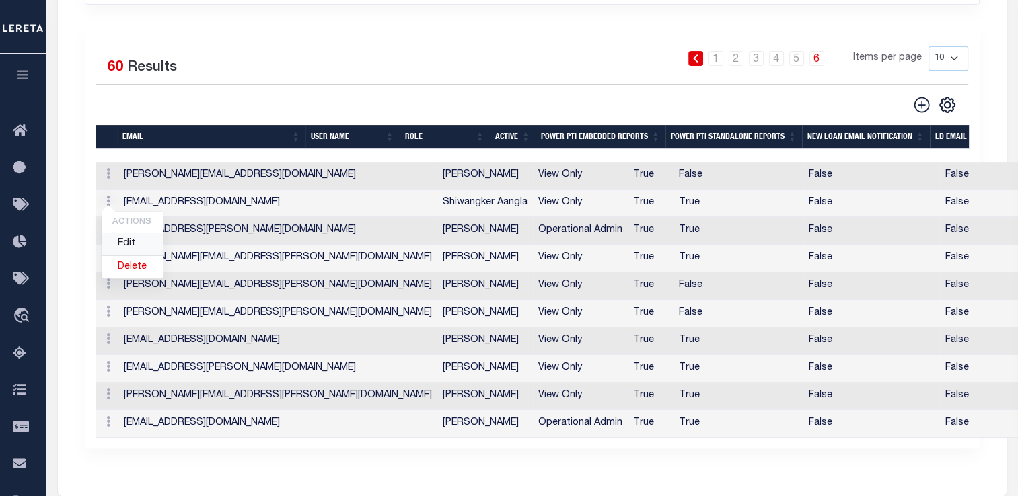
click at [121, 233] on link "Edit" at bounding box center [132, 244] width 61 height 22
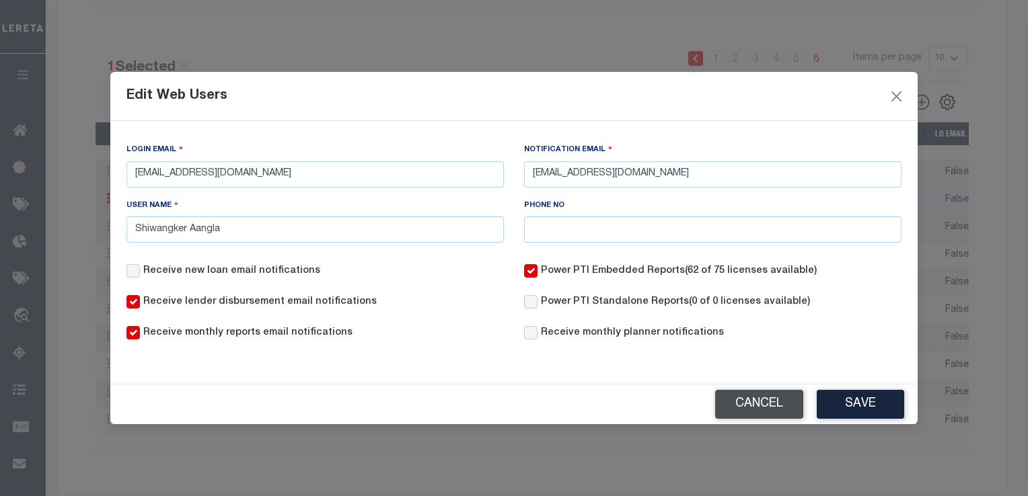
click at [784, 407] on button "Cancel" at bounding box center [759, 404] width 88 height 29
